Goal: Find specific page/section: Find specific page/section

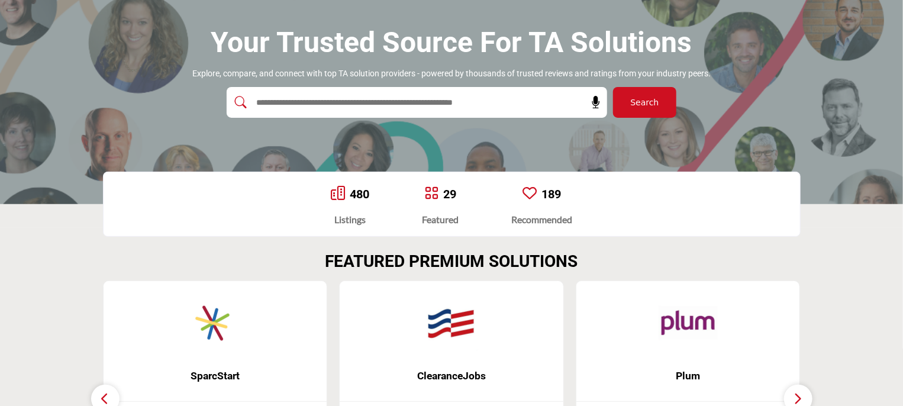
scroll to position [118, 0]
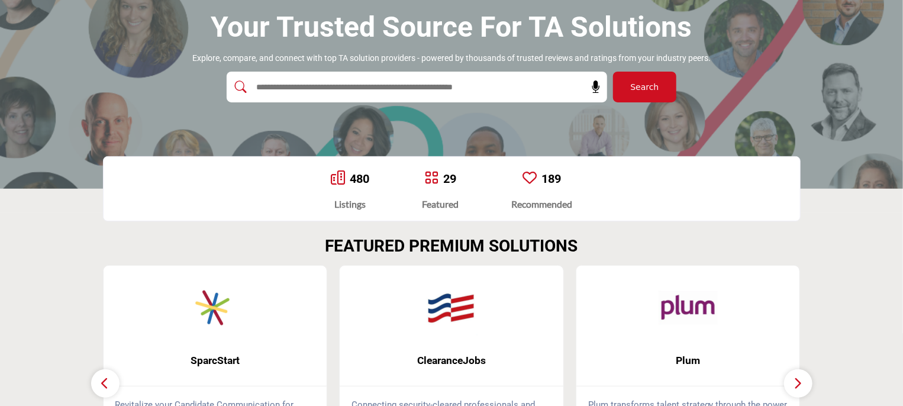
click at [355, 182] on link "480" at bounding box center [360, 179] width 20 height 14
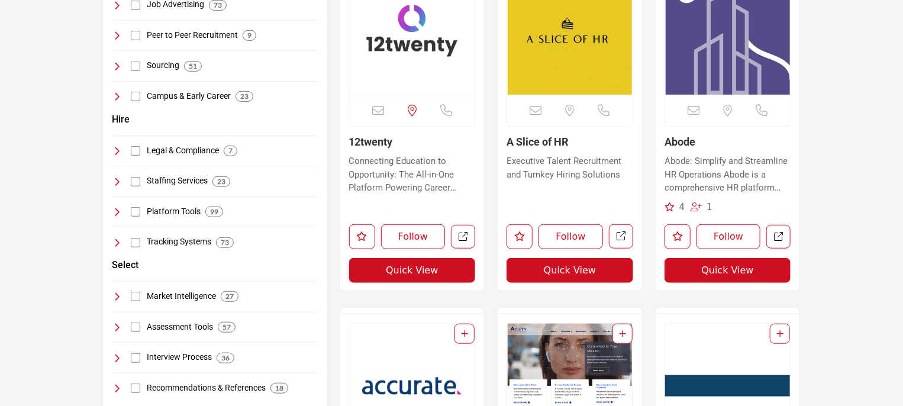
scroll to position [414, 0]
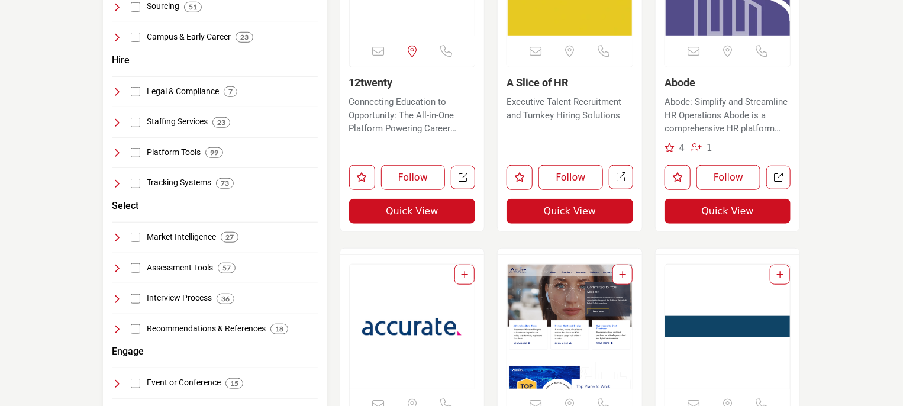
click at [116, 266] on icon at bounding box center [116, 267] width 9 height 9
